Goal: Navigation & Orientation: Find specific page/section

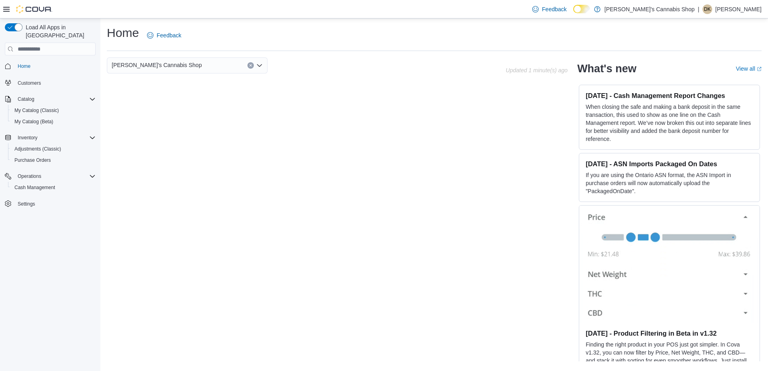
click at [748, 11] on p "[PERSON_NAME]" at bounding box center [738, 9] width 46 height 10
click at [710, 77] on span "Sign Out" at bounding box center [710, 79] width 22 height 8
